Goal: Navigation & Orientation: Find specific page/section

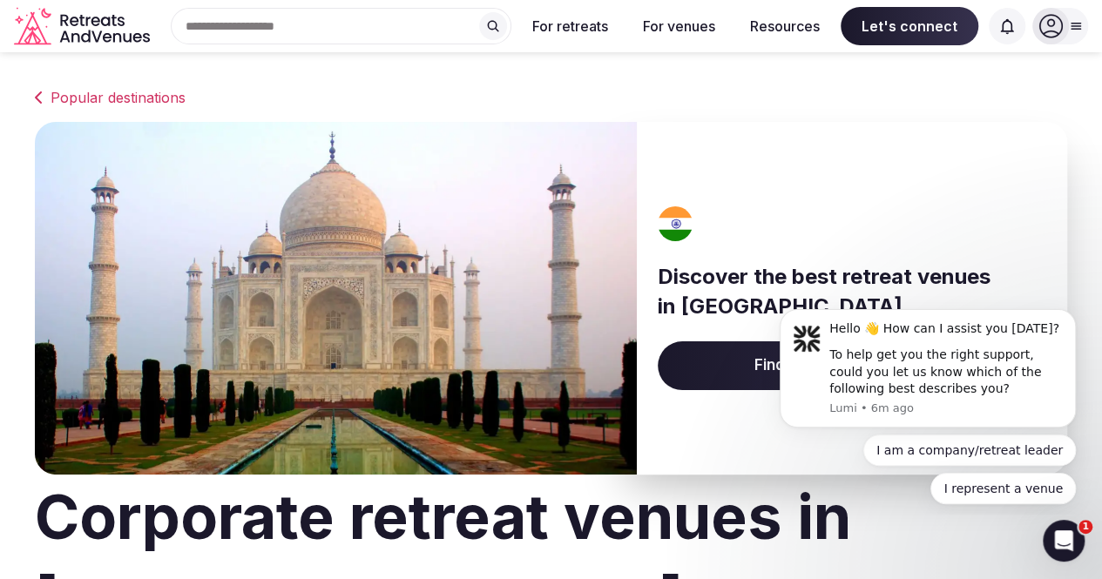
click at [87, 24] on icon "Retreats and Venues company logo" at bounding box center [89, 22] width 4 height 10
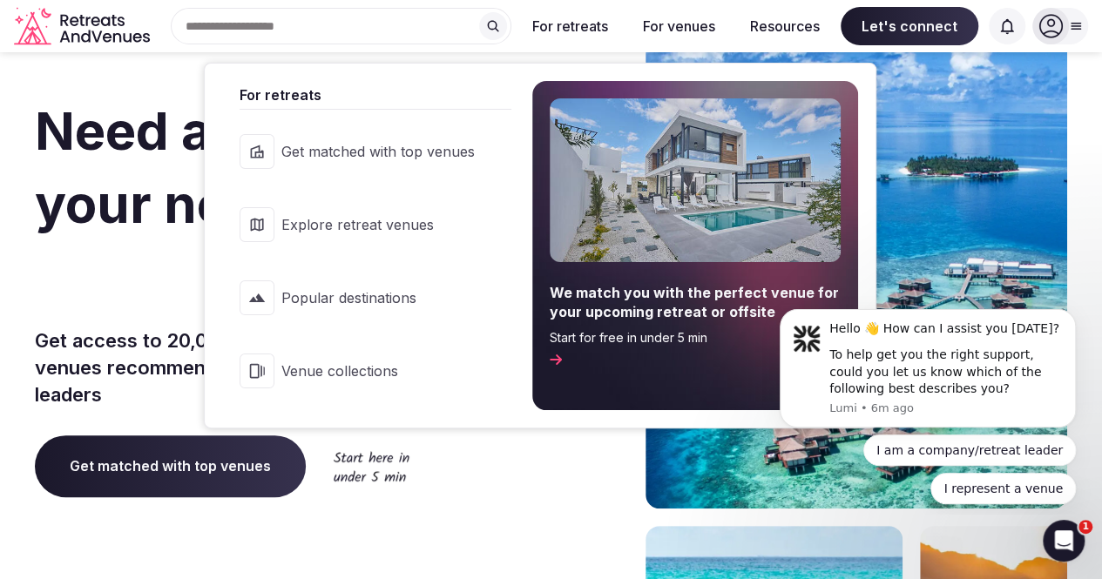
click at [363, 233] on span "Explore retreat venues" at bounding box center [377, 224] width 193 height 19
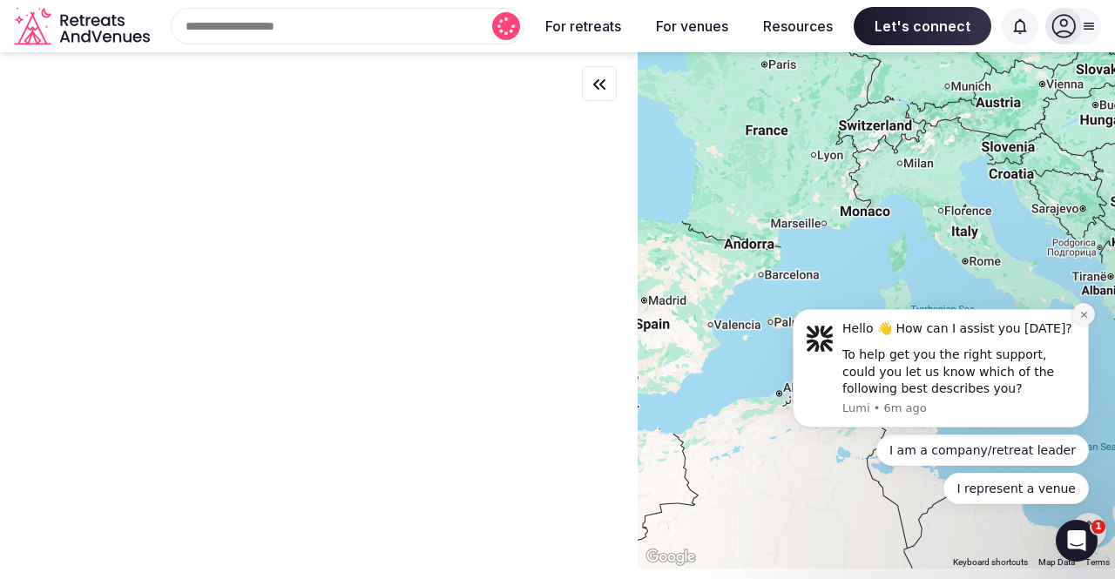
click at [1083, 317] on icon "Dismiss notification" at bounding box center [1083, 315] width 6 height 6
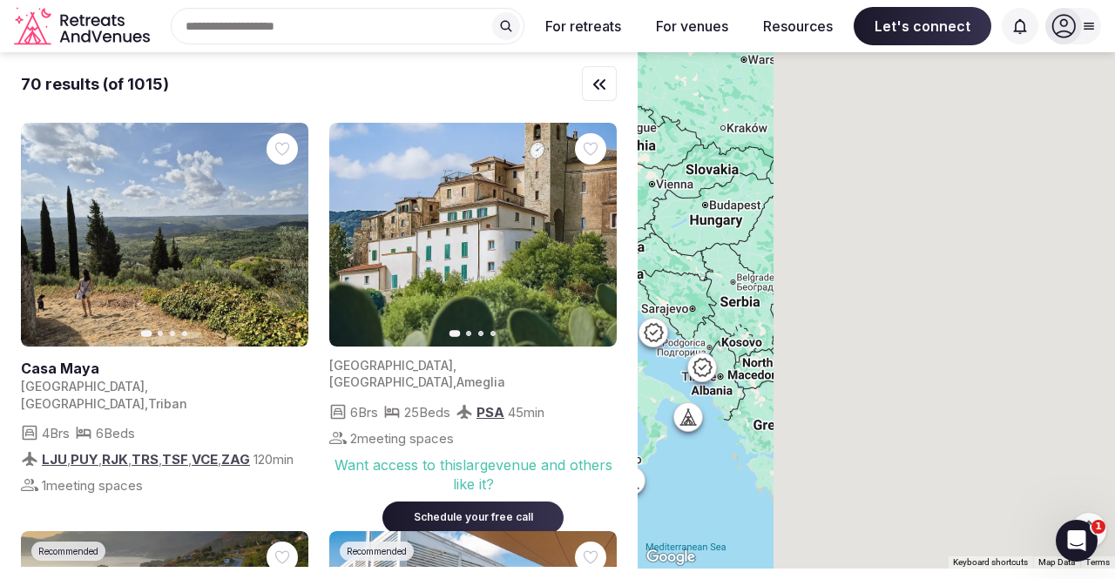
drag, startPoint x: 927, startPoint y: 316, endPoint x: 530, endPoint y: 422, distance: 410.9
click at [530, 422] on div "70 results (of 1015) Previous slide Next slide [GEOGRAPHIC_DATA] [GEOGRAPHIC_DA…" at bounding box center [557, 310] width 1115 height 516
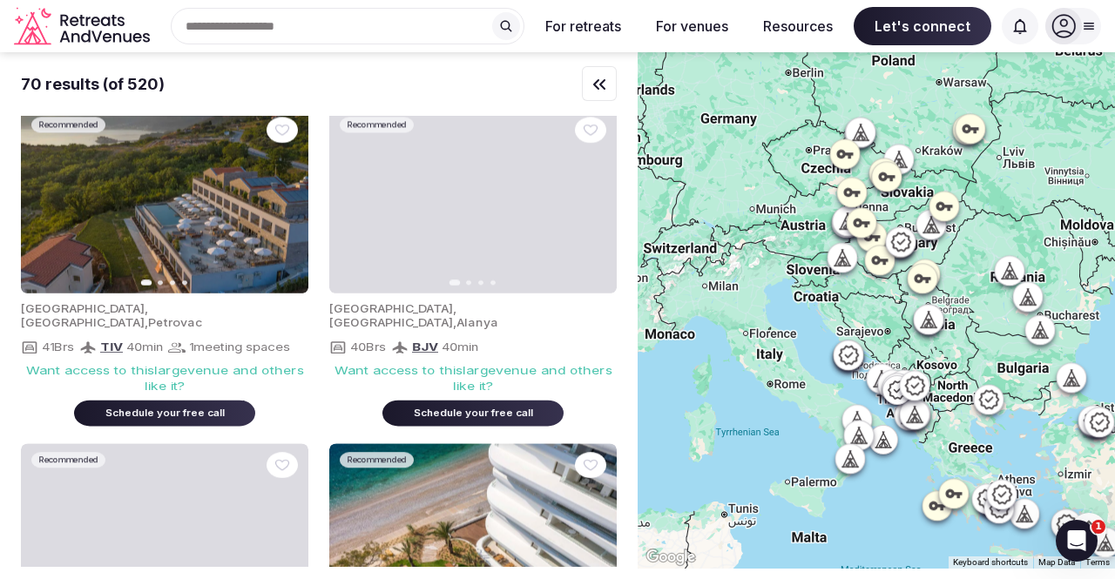
drag, startPoint x: 918, startPoint y: 191, endPoint x: 1114, endPoint y: 215, distance: 197.5
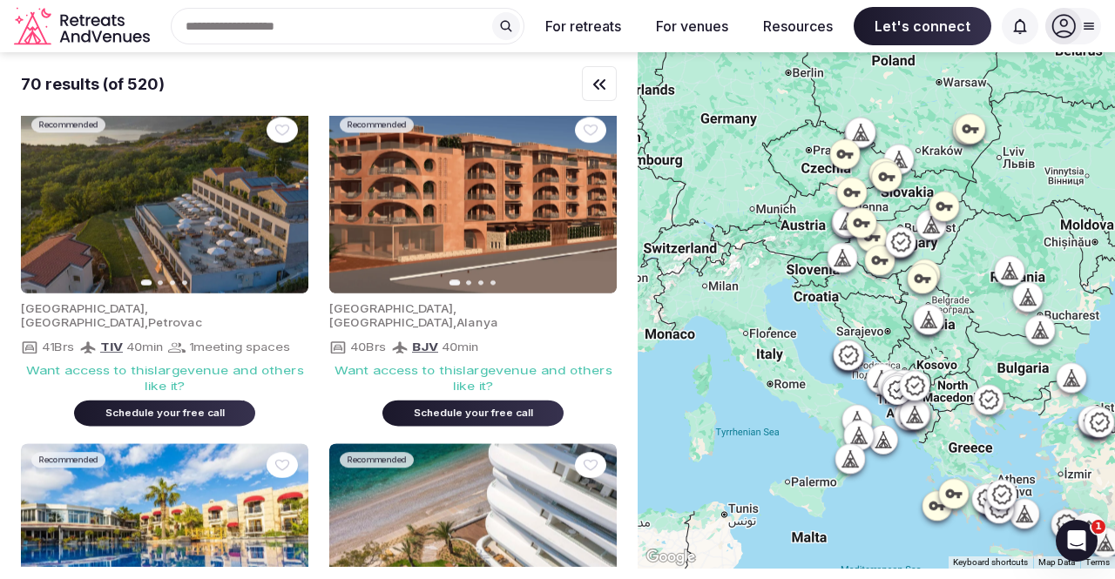
click at [1101, 215] on div at bounding box center [876, 310] width 477 height 516
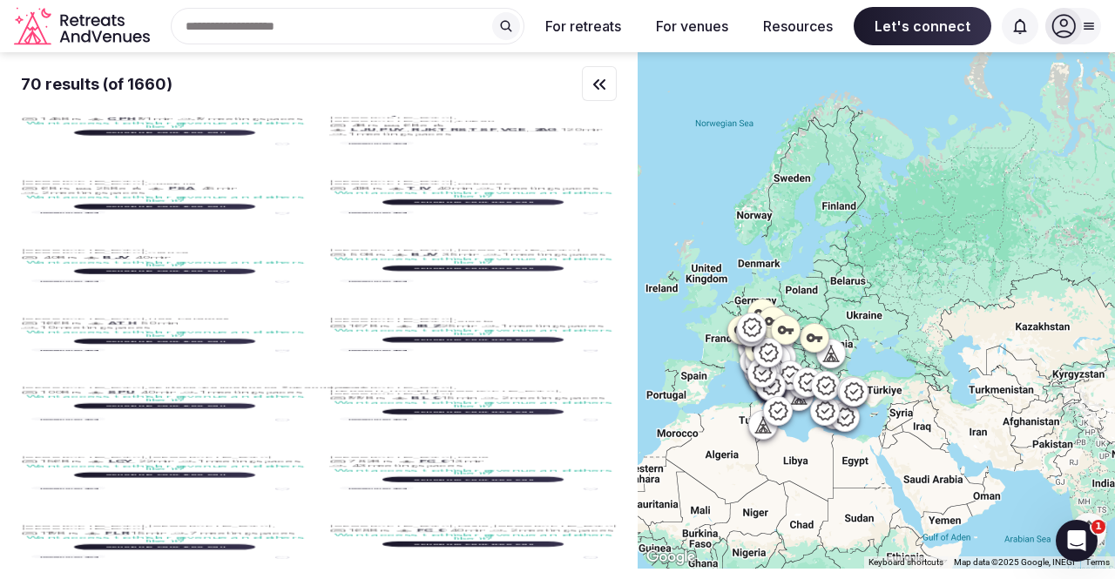
drag, startPoint x: 1048, startPoint y: 351, endPoint x: 761, endPoint y: 332, distance: 287.2
click at [761, 332] on div at bounding box center [876, 310] width 477 height 516
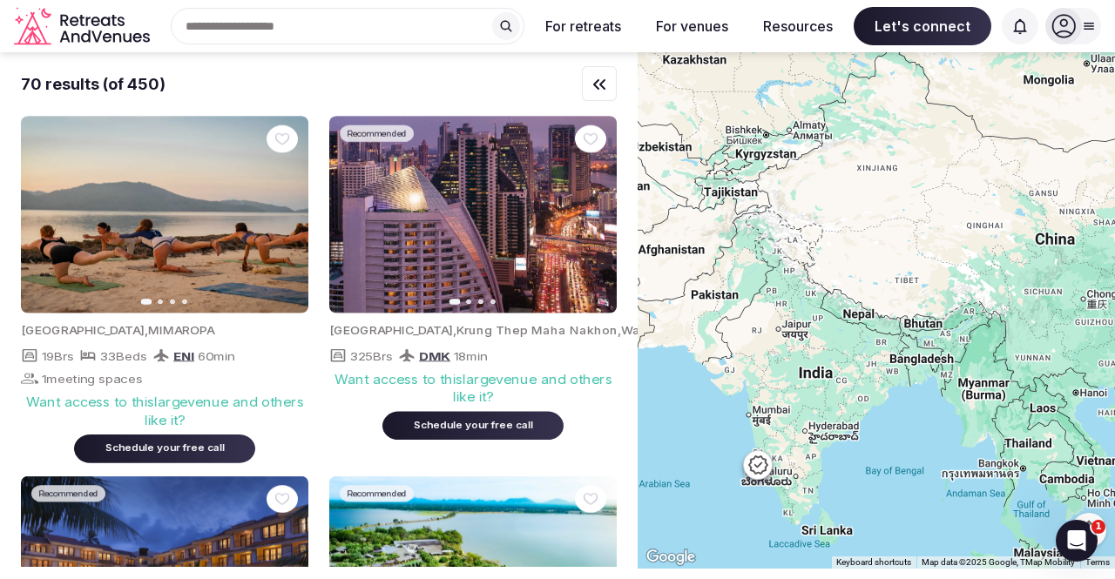
drag, startPoint x: 848, startPoint y: 461, endPoint x: 858, endPoint y: 351, distance: 110.2
click at [858, 351] on div at bounding box center [876, 310] width 477 height 516
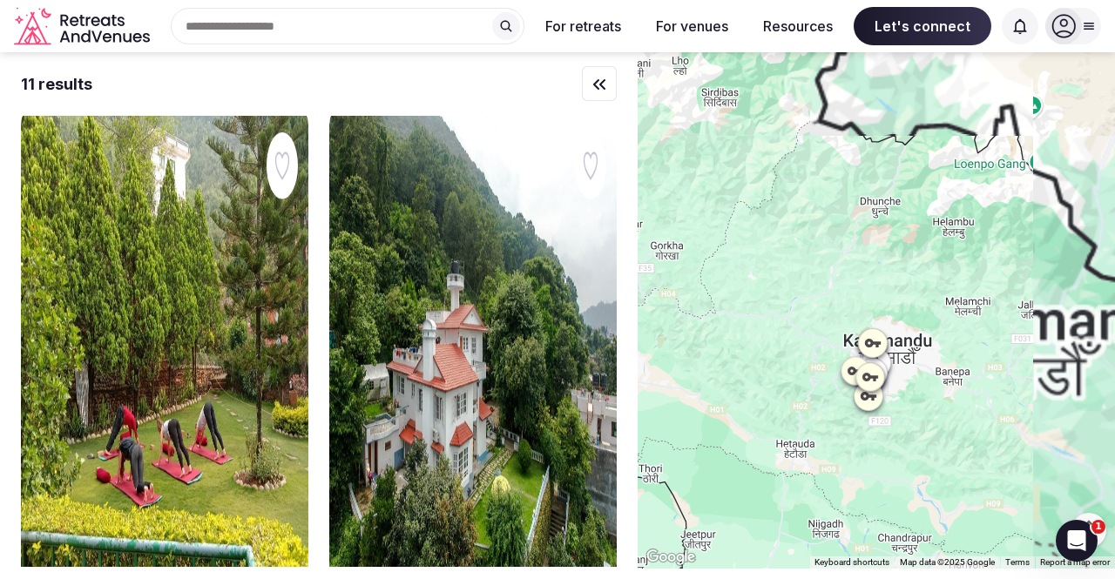
drag, startPoint x: 1001, startPoint y: 182, endPoint x: 779, endPoint y: 362, distance: 286.0
click at [768, 395] on div at bounding box center [876, 310] width 477 height 516
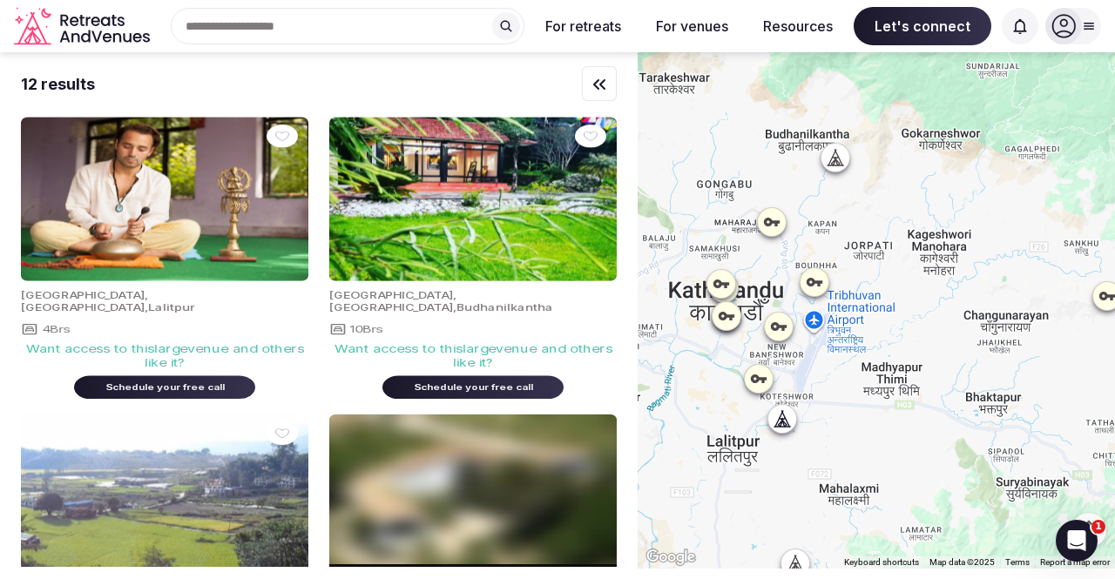
drag, startPoint x: 786, startPoint y: 391, endPoint x: 857, endPoint y: 386, distance: 70.7
click at [857, 386] on div at bounding box center [876, 310] width 477 height 516
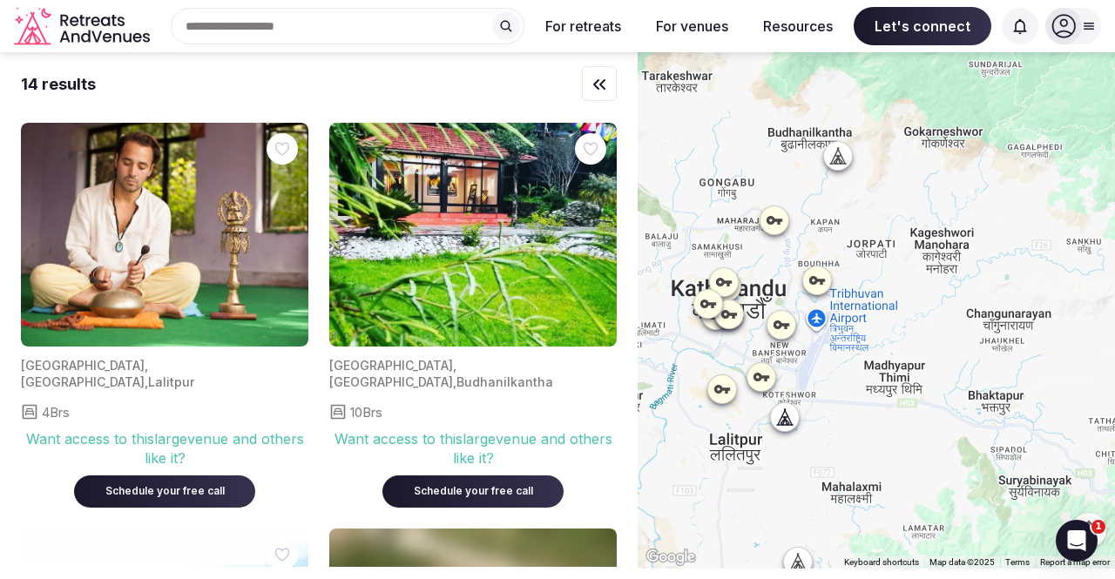
click at [826, 276] on icon at bounding box center [816, 280] width 17 height 17
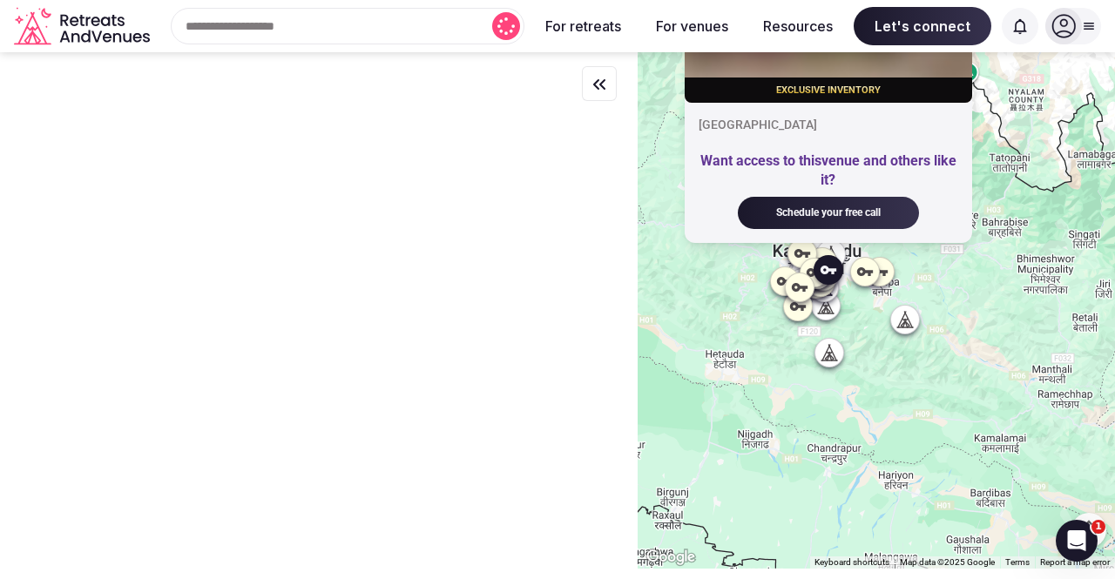
click at [81, 23] on icon "Retreats and Venues company logo" at bounding box center [83, 26] width 139 height 39
